Goal: Task Accomplishment & Management: Use online tool/utility

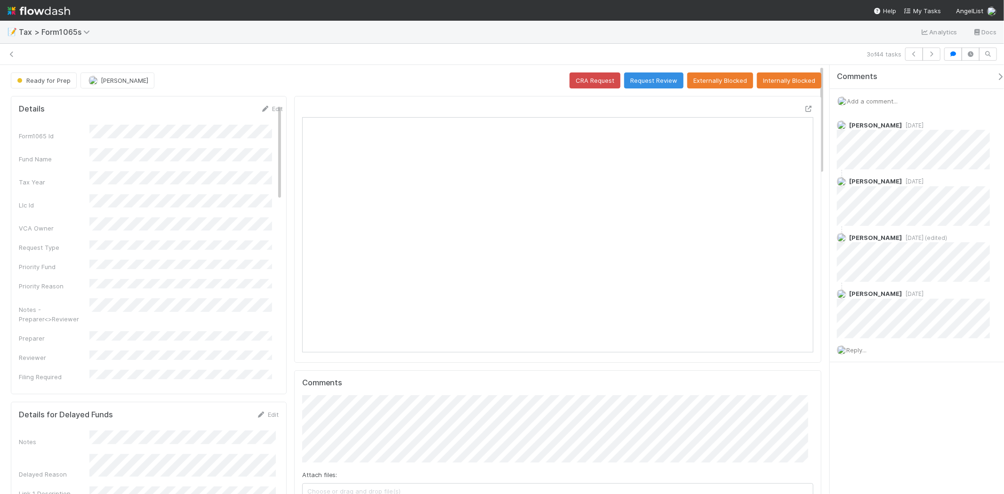
scroll to position [184, 498]
click at [12, 52] on icon at bounding box center [11, 54] width 9 height 6
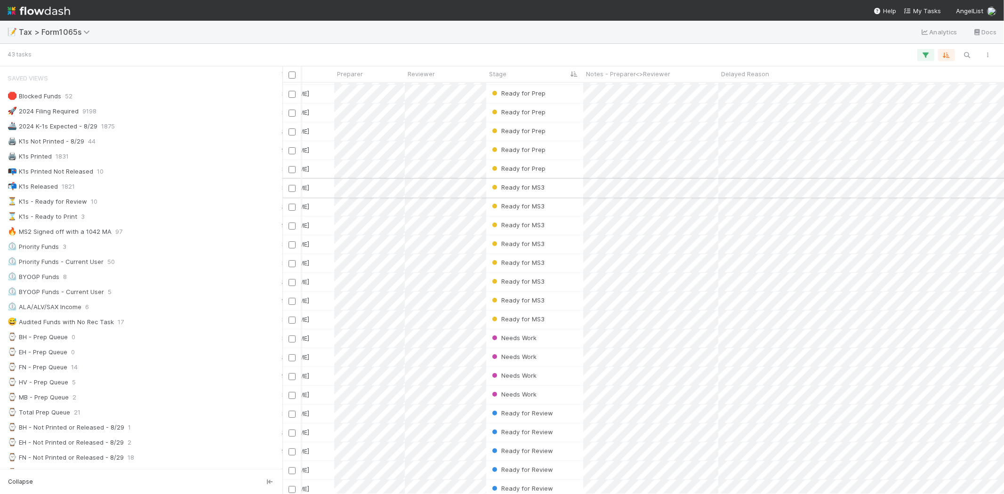
click at [565, 189] on div "Ready for MS3" at bounding box center [534, 188] width 97 height 18
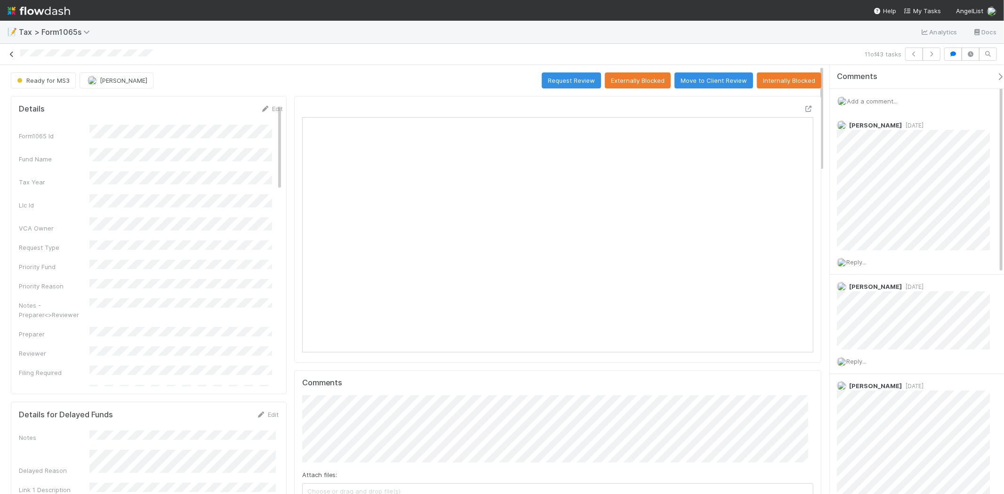
click at [12, 52] on icon at bounding box center [11, 54] width 9 height 6
click at [7, 57] on div "12 of 43 tasks" at bounding box center [502, 54] width 1004 height 13
click at [7, 57] on icon at bounding box center [11, 54] width 9 height 6
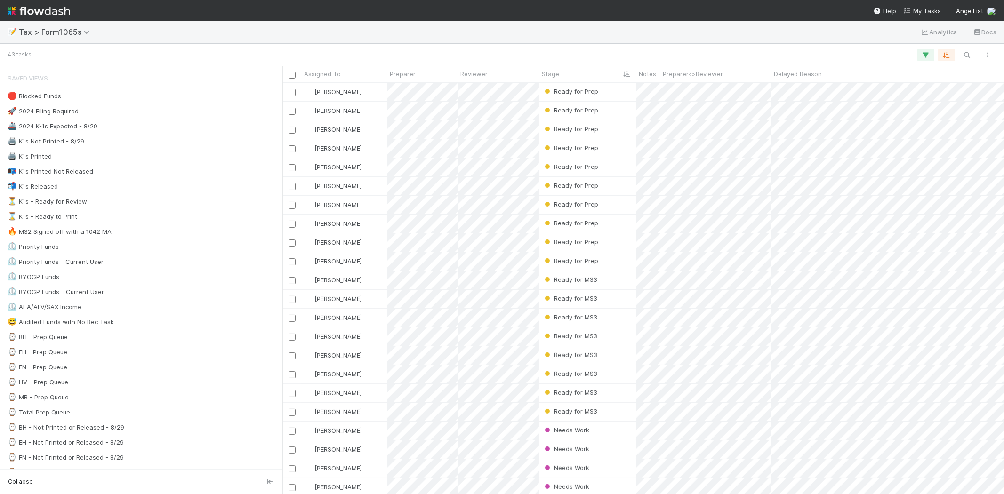
scroll to position [403, 714]
